Goal: Task Accomplishment & Management: Use online tool/utility

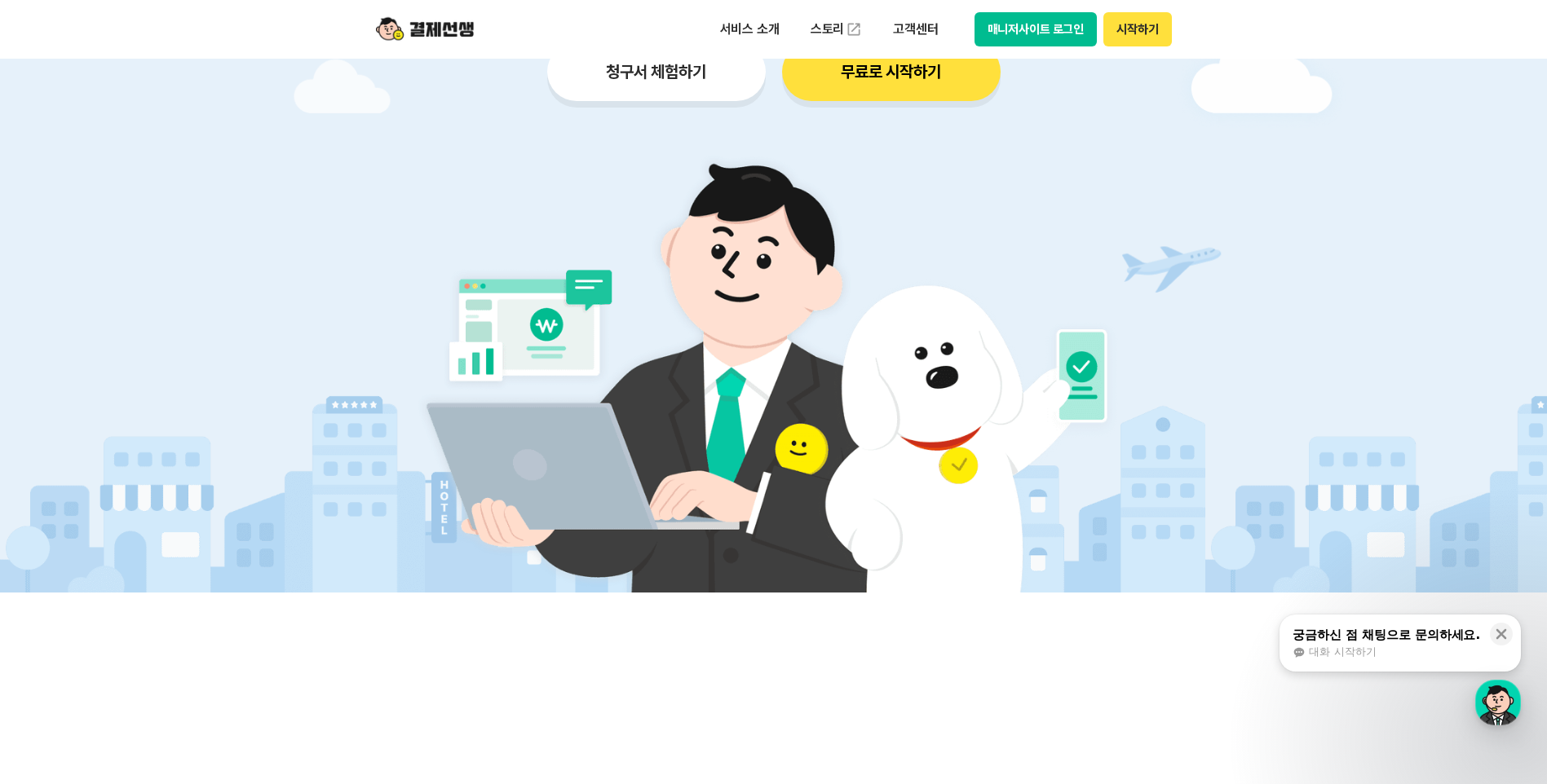
scroll to position [82, 0]
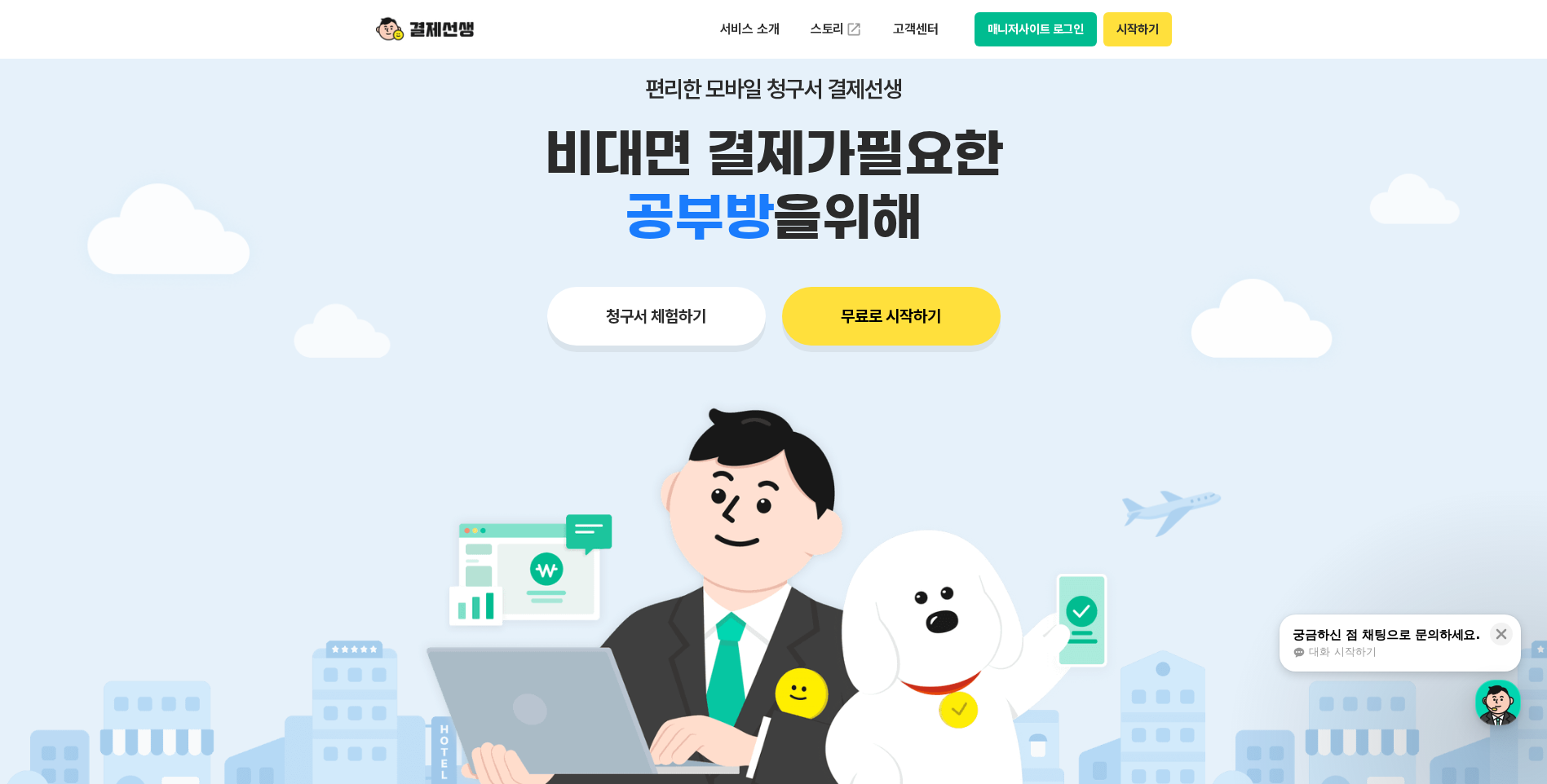
click at [616, 323] on button "청구서 체험하기" at bounding box center [657, 316] width 218 height 59
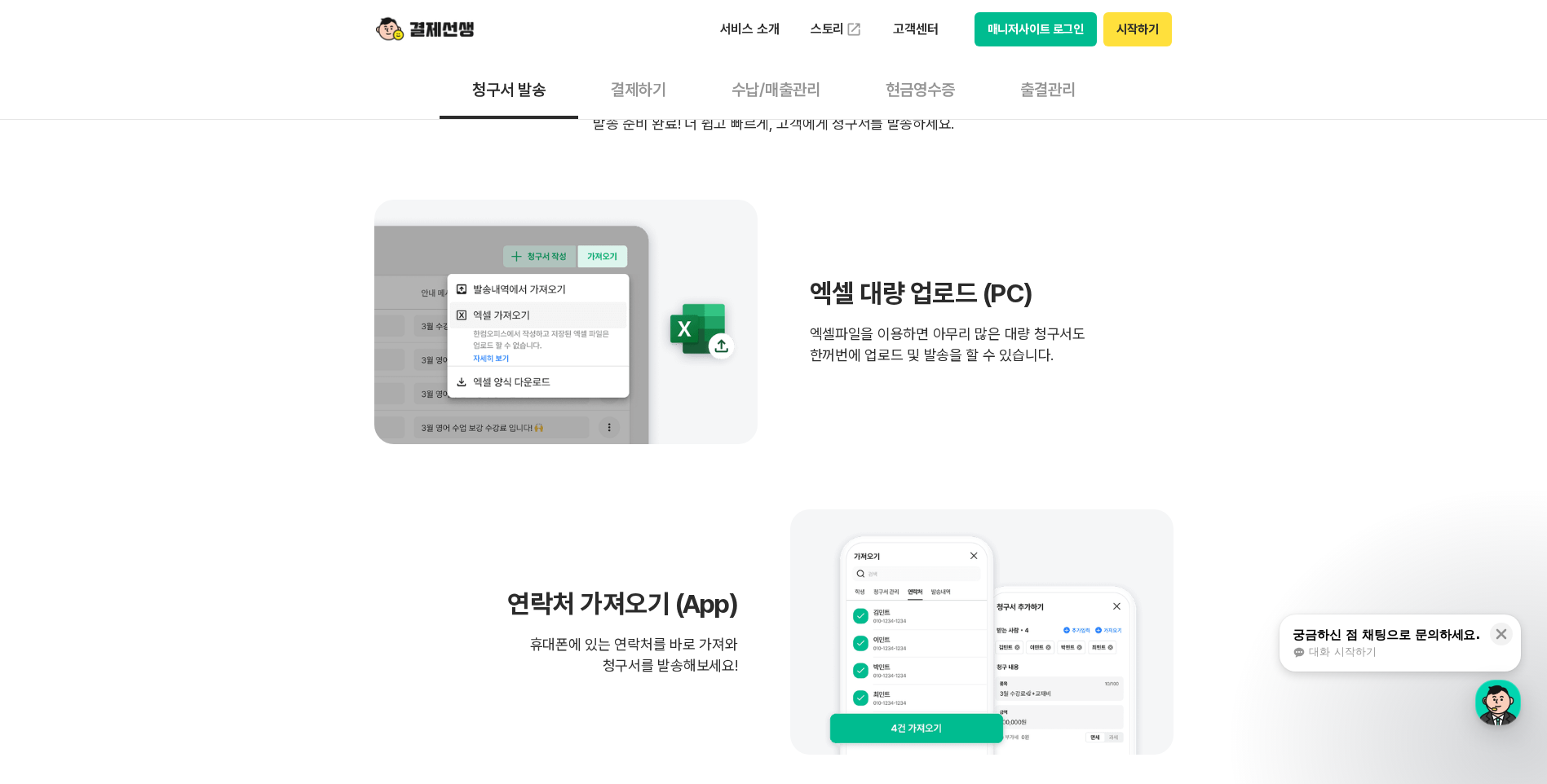
scroll to position [734, 0]
